Goal: Information Seeking & Learning: Learn about a topic

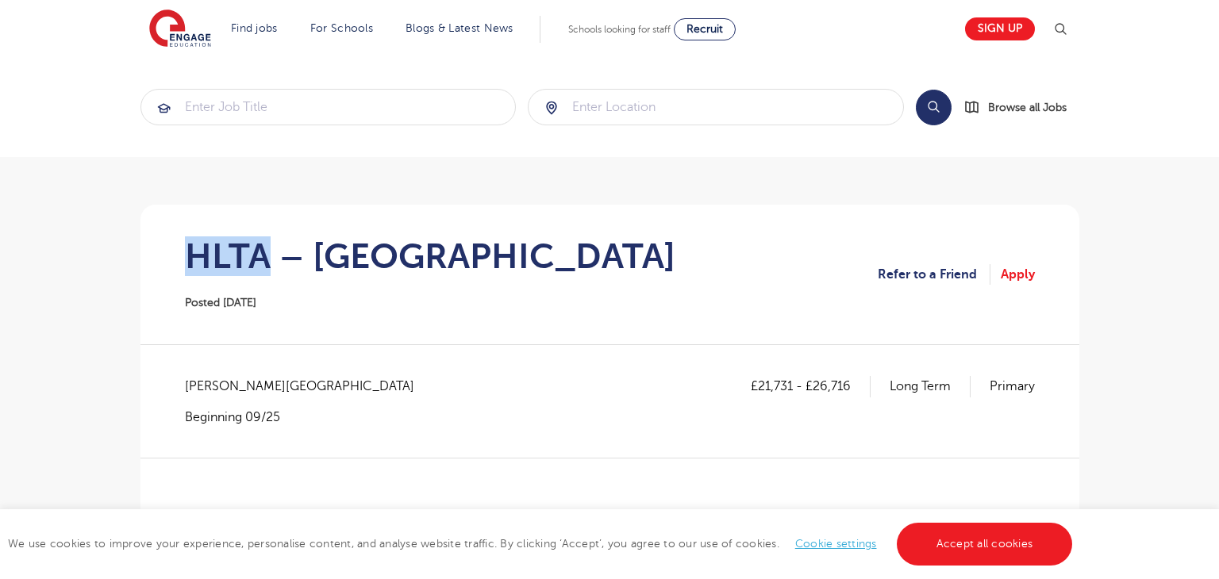
drag, startPoint x: 193, startPoint y: 260, endPoint x: 266, endPoint y: 256, distance: 73.2
click at [266, 256] on h1 "HLTA – [GEOGRAPHIC_DATA]" at bounding box center [430, 257] width 491 height 40
copy h1 "HLTA"
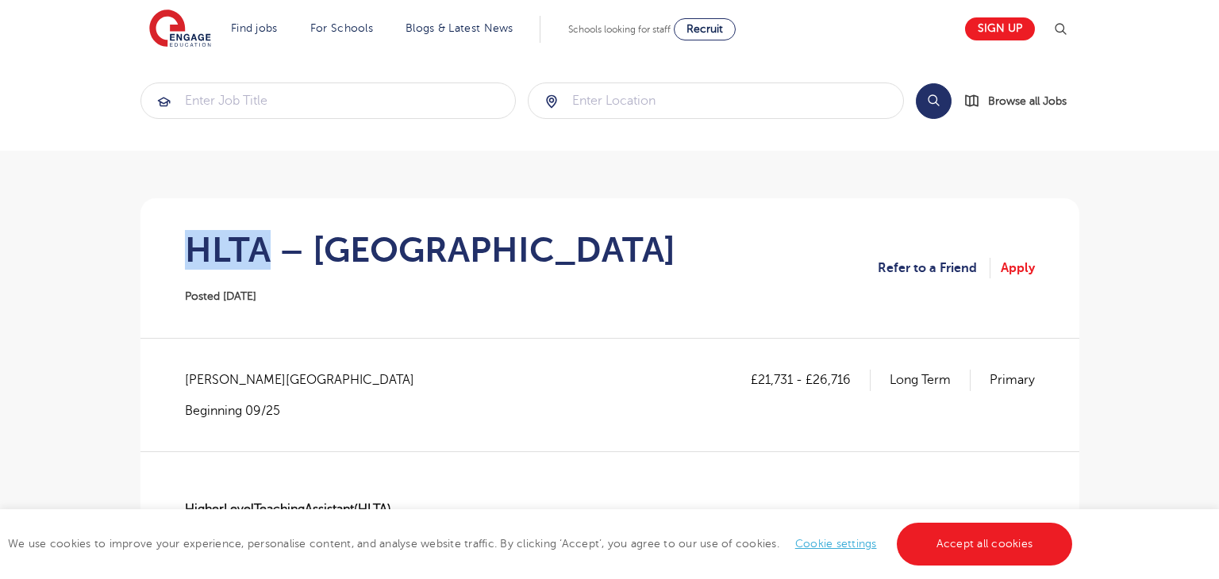
scroll to position [8, 0]
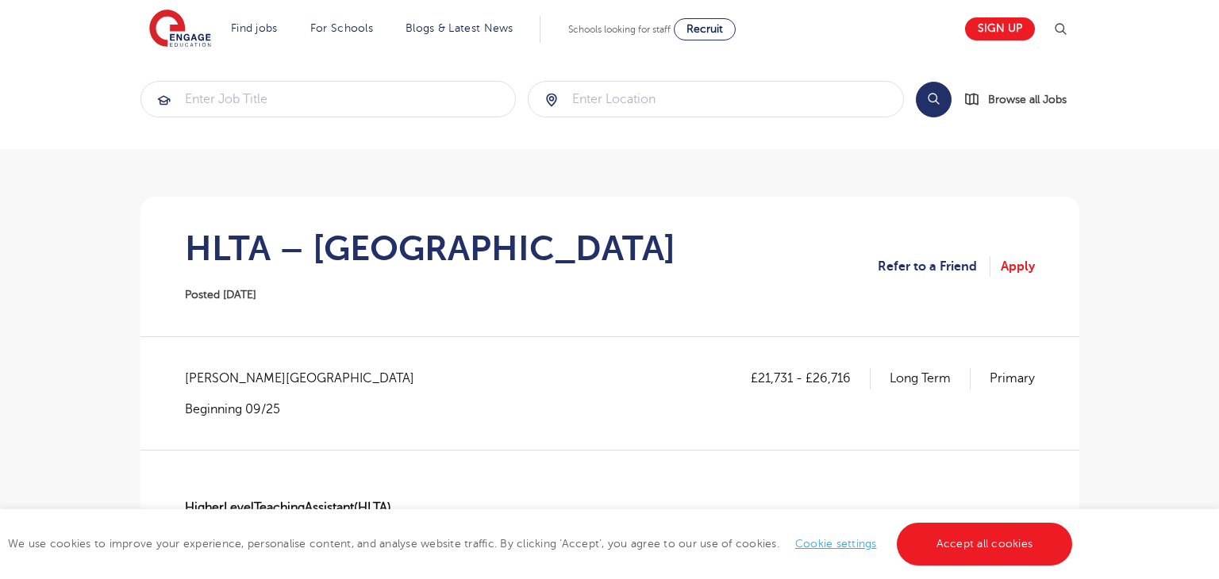
click at [217, 384] on span "[PERSON_NAME][GEOGRAPHIC_DATA]" at bounding box center [307, 378] width 245 height 21
copy span "Wakefield"
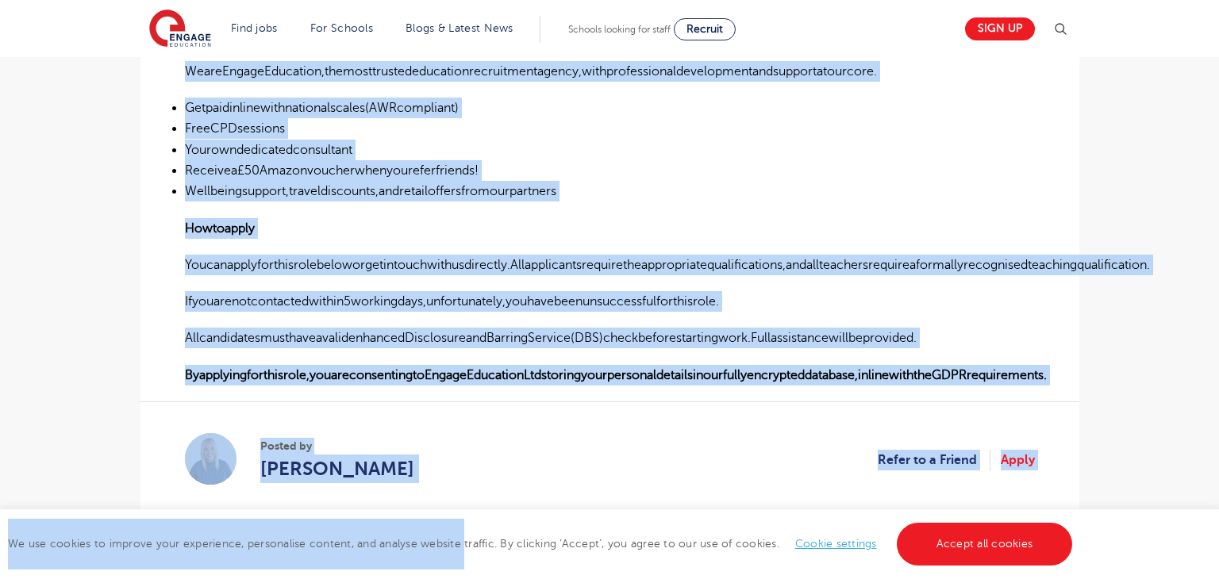
scroll to position [1164, 0]
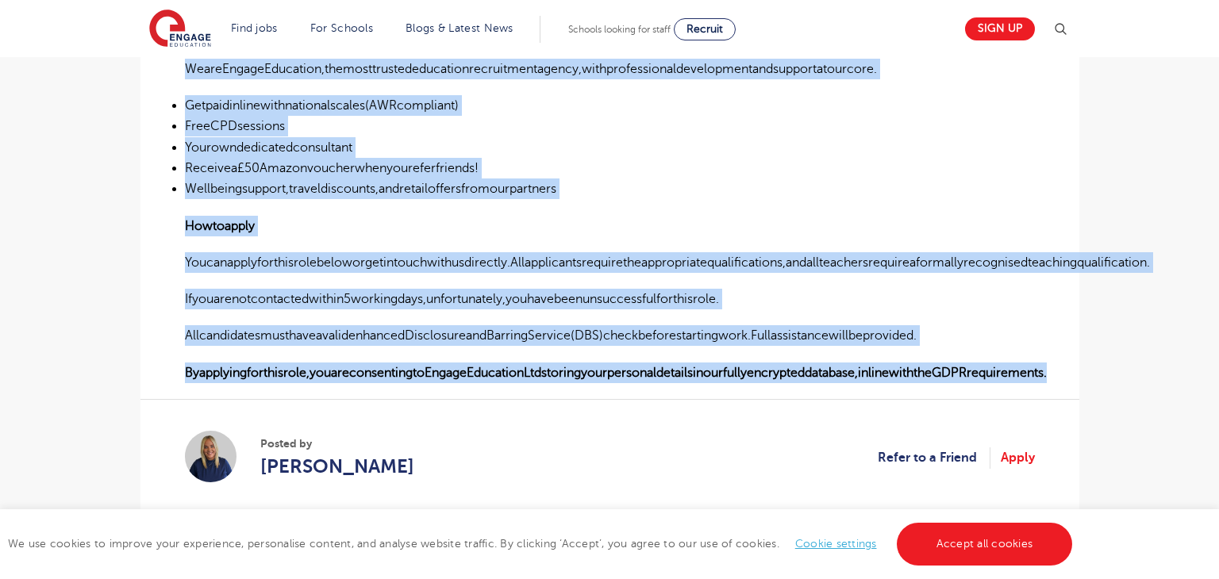
drag, startPoint x: 186, startPoint y: 351, endPoint x: 1083, endPoint y: 373, distance: 898.0
copy div "LoremiPsumdOlorsitaMetconsec(ADIP) Elitseddo Eiusmo tempo – in utl EtDoloreMagn…"
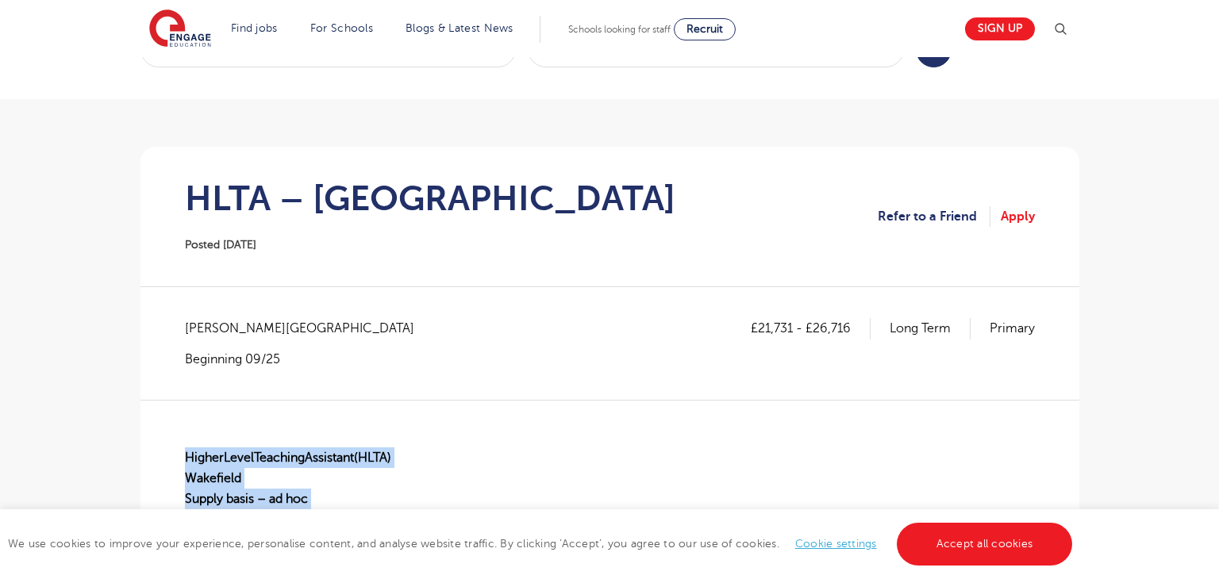
scroll to position [0, 0]
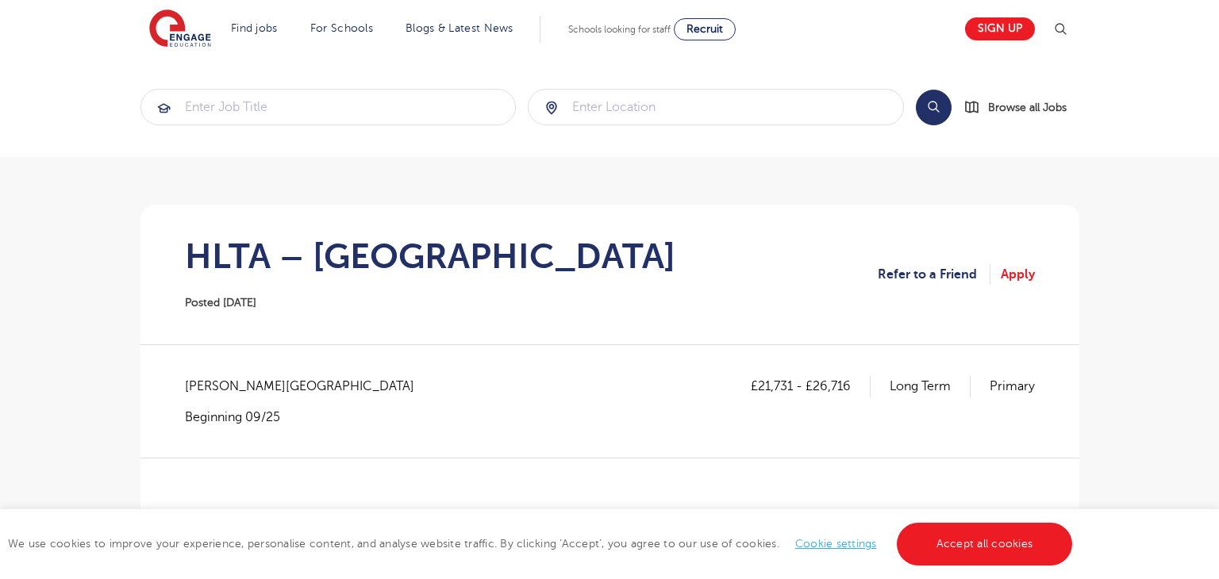
click at [766, 385] on p "£21,731 - £26,716" at bounding box center [811, 386] width 120 height 21
drag, startPoint x: 756, startPoint y: 385, endPoint x: 791, endPoint y: 383, distance: 34.2
click at [791, 383] on p "£21,731 - £26,716" at bounding box center [811, 386] width 120 height 21
copy p "21,731"
drag, startPoint x: 814, startPoint y: 383, endPoint x: 847, endPoint y: 386, distance: 33.4
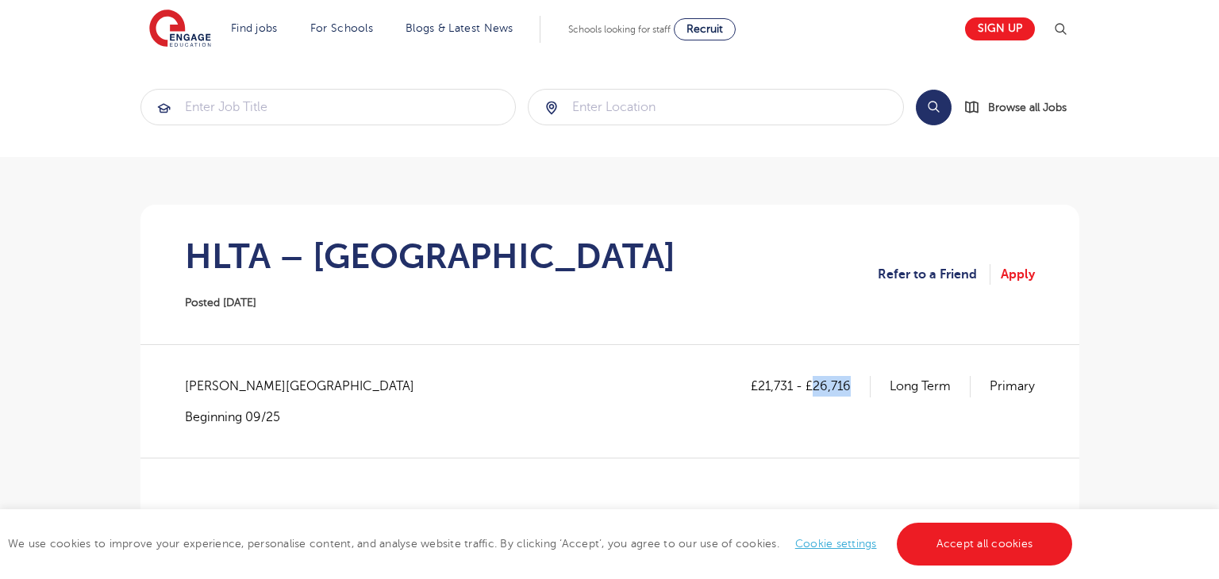
click at [847, 387] on p "£21,731 - £26,716" at bounding box center [811, 386] width 120 height 21
copy p "26,716"
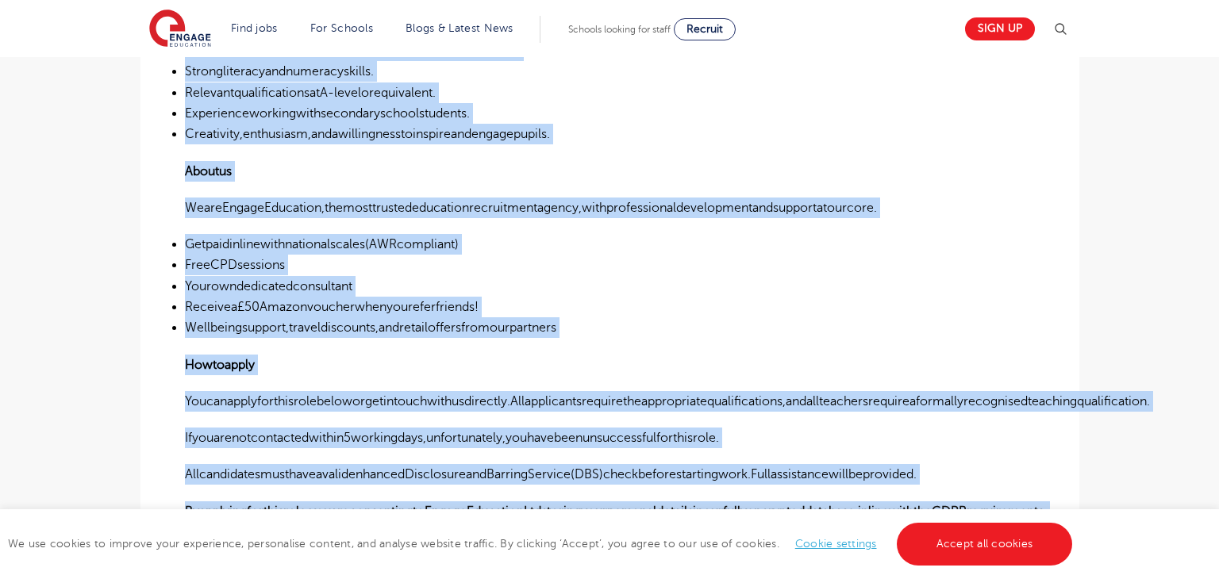
scroll to position [1126, 0]
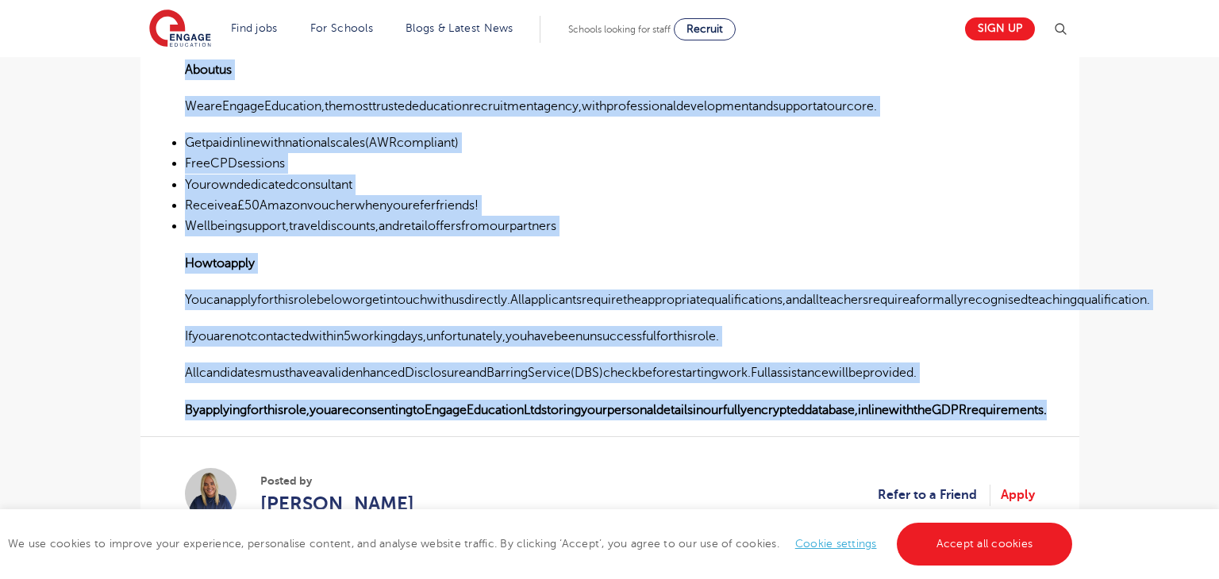
drag, startPoint x: 185, startPoint y: 425, endPoint x: 1056, endPoint y: 400, distance: 871.9
copy div "LoremiPsumdOlorsitaMetconsec(ADIP) Elitseddo Eiusmo tempo – in utl EtDoloreMagn…"
